Goal: Find specific page/section: Find specific page/section

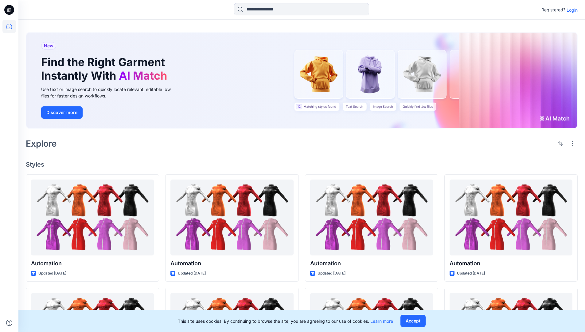
click at [571, 10] on p "Login" at bounding box center [572, 10] width 11 height 6
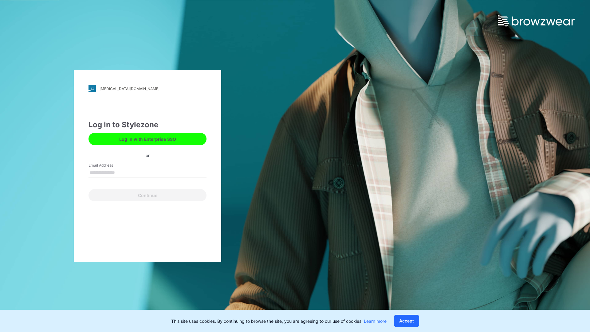
click at [121, 172] on input "Email Address" at bounding box center [147, 172] width 118 height 9
type input "**********"
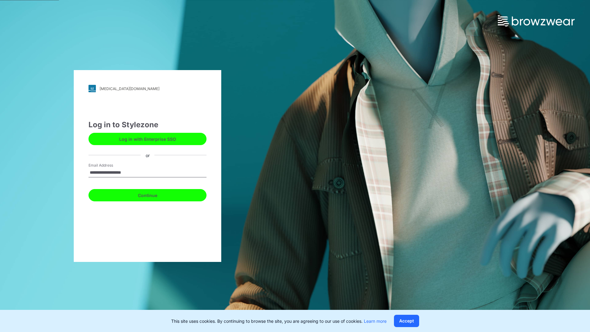
click at [154, 194] on button "Continue" at bounding box center [147, 195] width 118 height 12
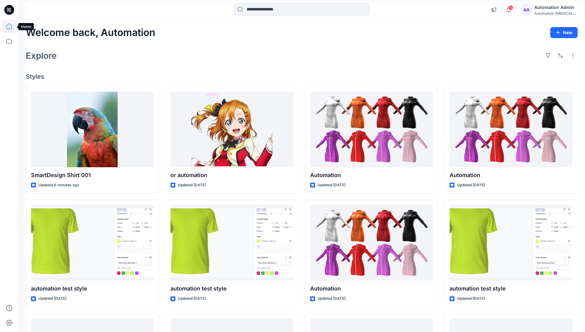
click at [12, 26] on icon at bounding box center [9, 27] width 6 height 6
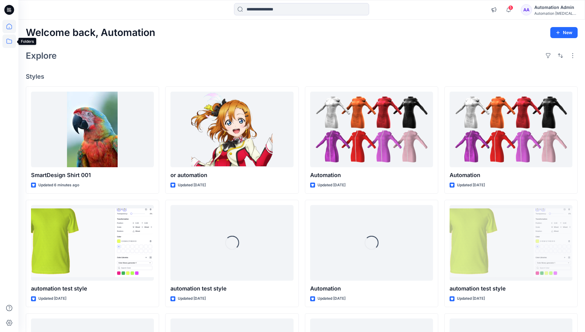
click at [10, 41] on icon at bounding box center [9, 41] width 14 height 14
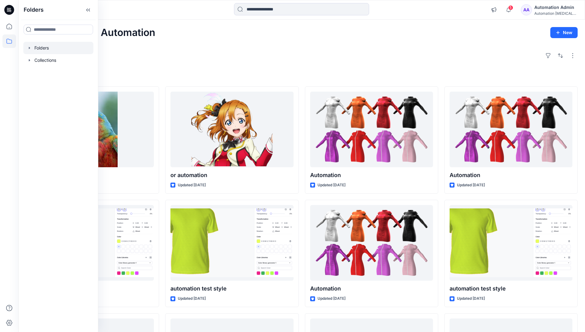
click at [66, 48] on div at bounding box center [58, 48] width 70 height 12
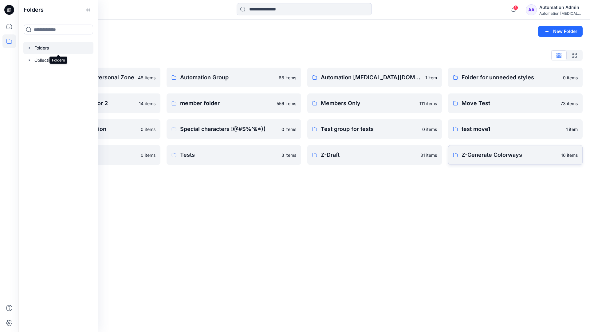
click at [494, 157] on p "Z-Generate Colorways" at bounding box center [509, 155] width 96 height 9
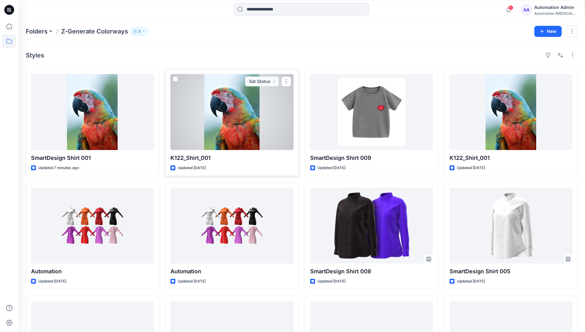
click at [175, 79] on span at bounding box center [175, 78] width 5 height 5
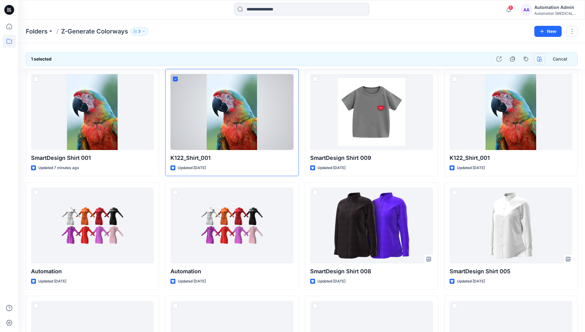
click at [538, 57] on icon "button" at bounding box center [539, 59] width 5 height 5
